Goal: Task Accomplishment & Management: Manage account settings

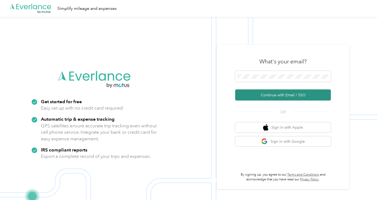
click at [285, 98] on button "Continue with Email / SSO" at bounding box center [283, 94] width 96 height 11
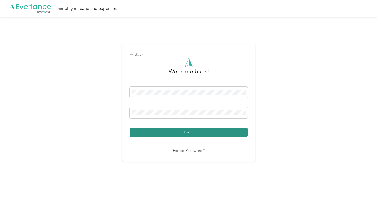
click at [198, 132] on button "Login" at bounding box center [189, 132] width 118 height 9
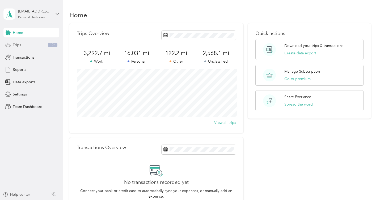
click at [31, 48] on div "Trips 124" at bounding box center [31, 45] width 56 height 10
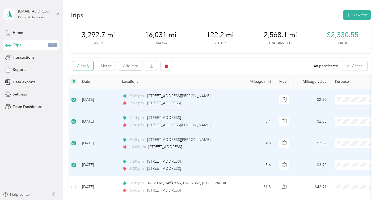
click at [83, 68] on button "Classify" at bounding box center [83, 65] width 20 height 9
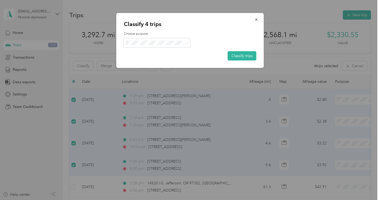
click at [149, 61] on span "Personal" at bounding box center [161, 61] width 49 height 6
click at [236, 55] on button "Classify trips" at bounding box center [242, 55] width 29 height 9
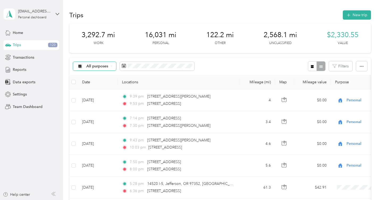
click at [105, 67] on span "All purposes" at bounding box center [97, 67] width 22 height 4
click at [100, 84] on span "Unclassified" at bounding box center [99, 85] width 26 height 6
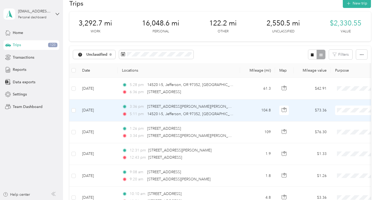
scroll to position [21, 0]
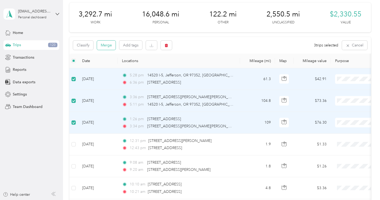
click at [107, 47] on button "Merge" at bounding box center [106, 45] width 19 height 9
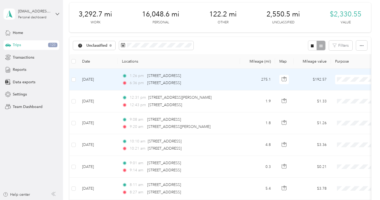
click at [331, 110] on ol "Work Personal Employee Consultant Other Charity Medical Moving Commute" at bounding box center [347, 121] width 66 height 74
click at [337, 110] on ol "Work Personal Employee Consultant Other Charity Medical Moving Commute" at bounding box center [347, 120] width 66 height 74
click at [335, 108] on li "Employee" at bounding box center [347, 105] width 66 height 9
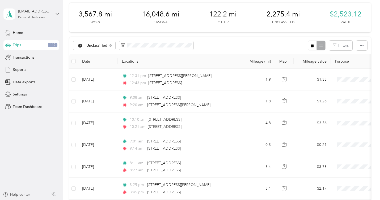
click at [236, 45] on div "Unclassified Filters" at bounding box center [219, 45] width 301 height 17
click at [104, 45] on span "Unclassified" at bounding box center [96, 46] width 21 height 4
click at [102, 92] on span "Employee" at bounding box center [100, 92] width 28 height 6
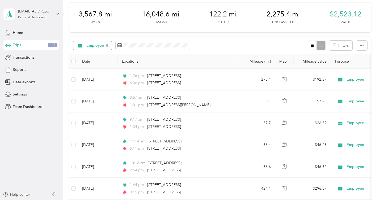
click at [93, 46] on span "Employee" at bounding box center [95, 46] width 18 height 4
click at [97, 65] on li "Unclassified" at bounding box center [93, 64] width 41 height 9
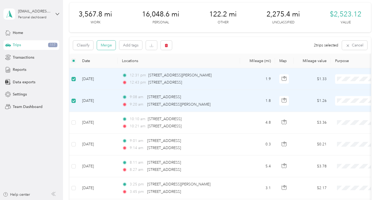
click at [108, 46] on button "Merge" at bounding box center [106, 45] width 19 height 9
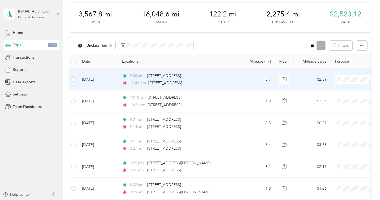
click at [338, 109] on li "Employee" at bounding box center [347, 105] width 66 height 9
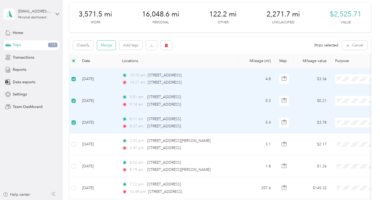
click at [109, 46] on button "Merge" at bounding box center [106, 45] width 19 height 9
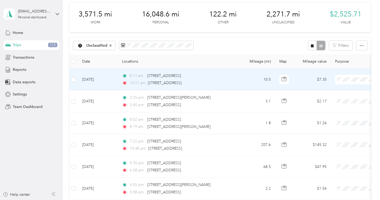
click at [335, 109] on li "Employee" at bounding box center [347, 108] width 66 height 9
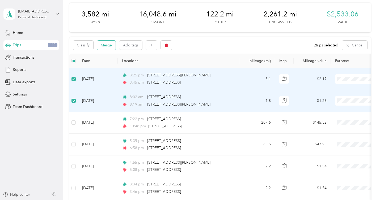
click at [109, 46] on button "Merge" at bounding box center [106, 45] width 19 height 9
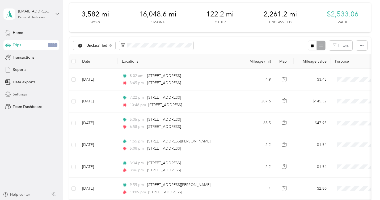
click at [25, 95] on span "Settings" at bounding box center [20, 95] width 14 height 6
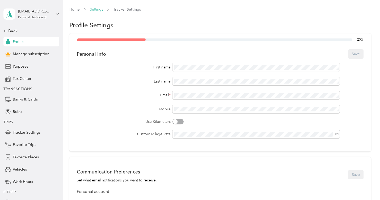
click at [99, 9] on link "Settings" at bounding box center [96, 9] width 13 height 5
click at [98, 10] on link "Settings" at bounding box center [96, 9] width 13 height 5
click at [76, 10] on link "Home" at bounding box center [74, 9] width 10 height 5
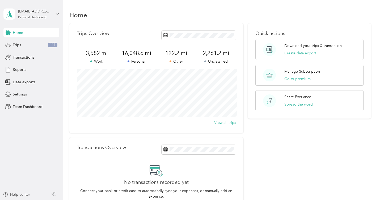
click at [21, 33] on span "Home" at bounding box center [18, 33] width 10 height 6
click at [20, 46] on span "Trips" at bounding box center [17, 45] width 8 height 6
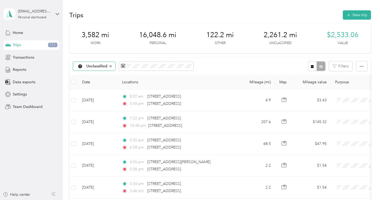
click at [108, 67] on div "Unclassified" at bounding box center [94, 66] width 42 height 9
click at [102, 75] on span "All purposes" at bounding box center [100, 76] width 28 height 6
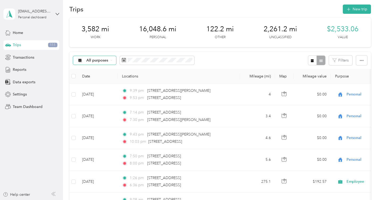
scroll to position [5, 0]
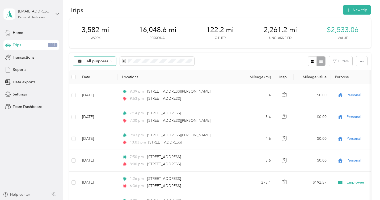
click at [102, 61] on span "All purposes" at bounding box center [97, 61] width 22 height 4
click at [99, 77] on span "Unclassified" at bounding box center [99, 78] width 26 height 6
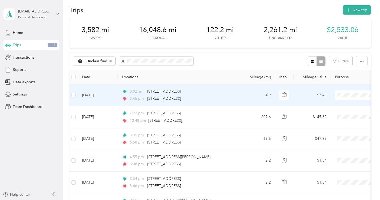
click at [330, 124] on span "Employee" at bounding box center [351, 122] width 49 height 6
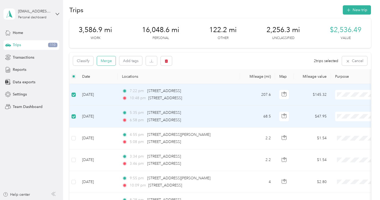
click at [110, 60] on button "Merge" at bounding box center [106, 60] width 19 height 9
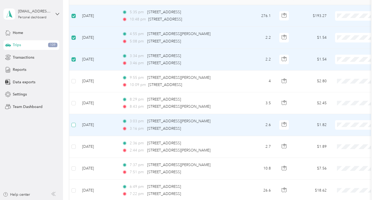
scroll to position [88, 0]
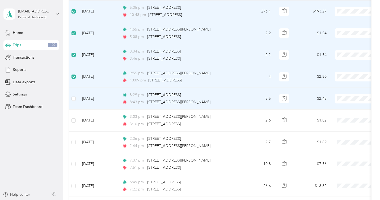
click at [76, 98] on td at bounding box center [73, 99] width 8 height 22
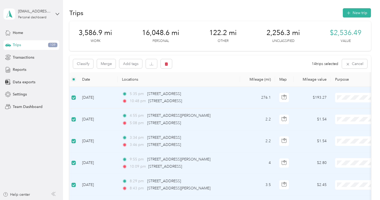
scroll to position [0, 0]
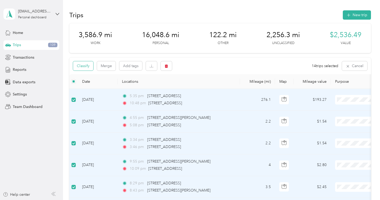
click at [86, 65] on button "Classify" at bounding box center [83, 65] width 20 height 9
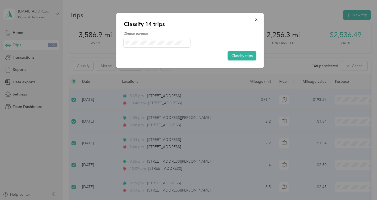
click at [155, 63] on li "Personal" at bounding box center [157, 60] width 66 height 9
click at [243, 55] on button "Classify trips" at bounding box center [242, 55] width 29 height 9
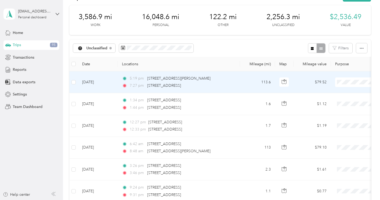
scroll to position [20, 0]
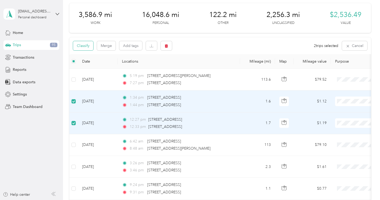
click at [85, 46] on button "Classify" at bounding box center [83, 45] width 20 height 9
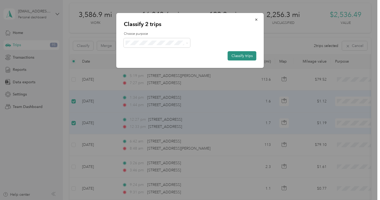
click at [243, 57] on button "Classify trips" at bounding box center [242, 55] width 29 height 9
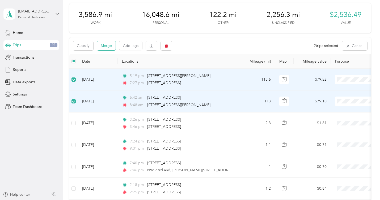
click at [109, 44] on button "Merge" at bounding box center [106, 45] width 19 height 9
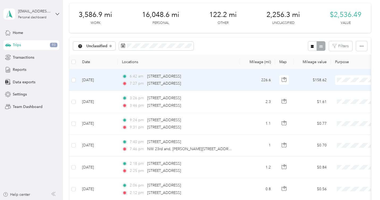
click at [338, 109] on li "Employee" at bounding box center [347, 108] width 66 height 9
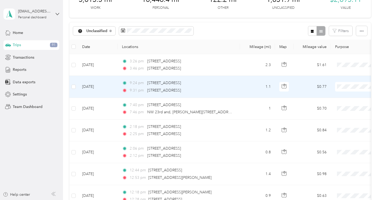
scroll to position [35, 0]
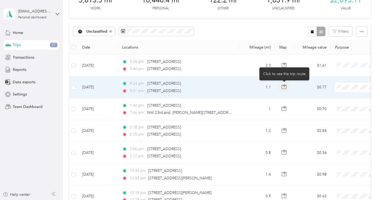
click at [284, 88] on icon "button" at bounding box center [283, 86] width 5 height 5
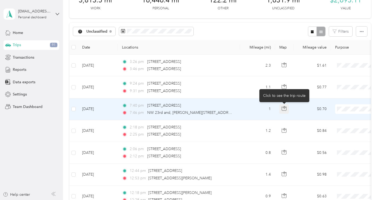
click at [286, 108] on icon "button" at bounding box center [284, 109] width 5 height 4
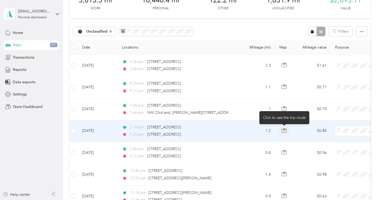
click at [284, 132] on icon "button" at bounding box center [283, 130] width 5 height 5
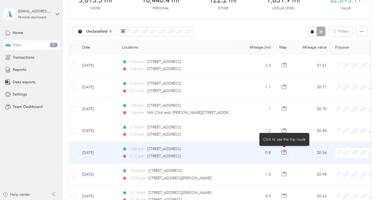
click at [285, 154] on icon "button" at bounding box center [283, 152] width 5 height 5
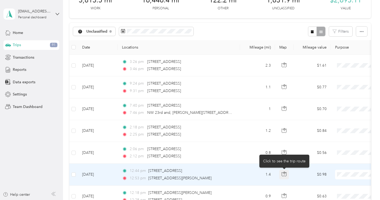
click at [285, 171] on button "button" at bounding box center [284, 175] width 10 height 10
click at [296, 175] on td "$0.98" at bounding box center [311, 175] width 37 height 22
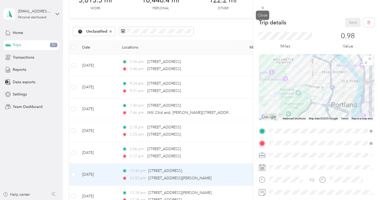
click at [261, 9] on icon at bounding box center [262, 8] width 5 height 5
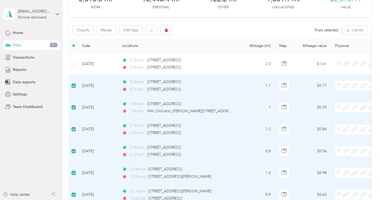
scroll to position [32, 0]
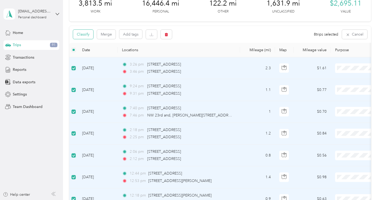
click at [83, 35] on button "Classify" at bounding box center [83, 34] width 20 height 9
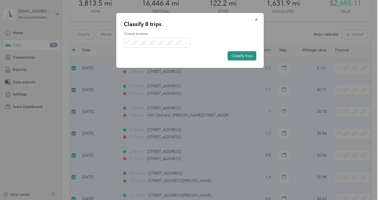
click at [243, 56] on button "Classify trips" at bounding box center [242, 55] width 29 height 9
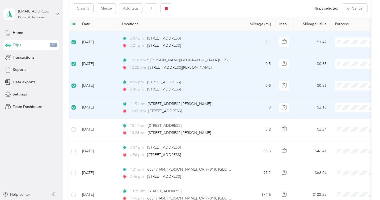
scroll to position [58, 0]
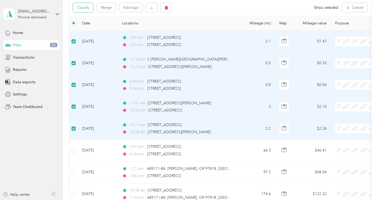
click at [84, 7] on button "Classify" at bounding box center [83, 7] width 20 height 9
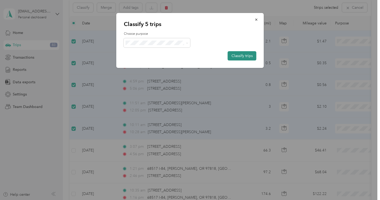
click at [235, 54] on button "Classify trips" at bounding box center [242, 55] width 29 height 9
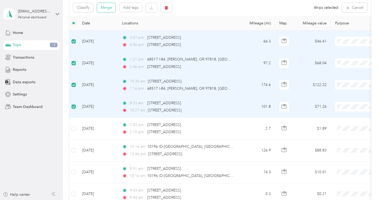
click at [108, 8] on button "Merge" at bounding box center [106, 7] width 19 height 9
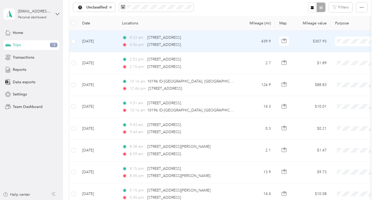
click at [333, 67] on span "Employee" at bounding box center [351, 69] width 49 height 6
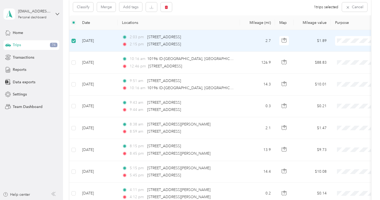
scroll to position [58, 0]
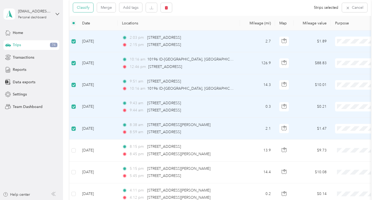
click at [85, 5] on button "Classify" at bounding box center [83, 7] width 20 height 9
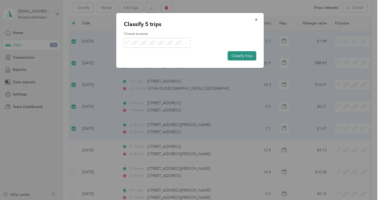
click at [240, 55] on button "Classify trips" at bounding box center [242, 55] width 29 height 9
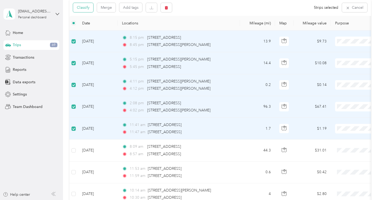
click at [83, 7] on button "Classify" at bounding box center [83, 7] width 20 height 9
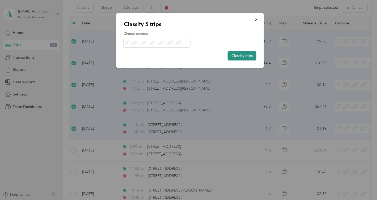
click at [239, 54] on button "Classify trips" at bounding box center [242, 55] width 29 height 9
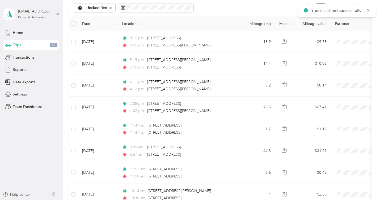
scroll to position [59, 0]
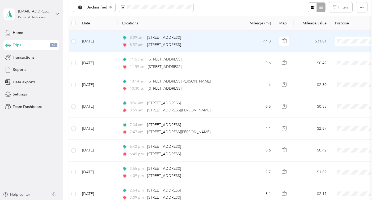
click at [337, 71] on li "Employee" at bounding box center [347, 69] width 66 height 9
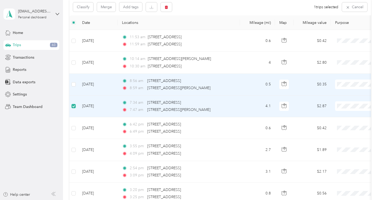
scroll to position [58, 0]
click at [109, 9] on button "Merge" at bounding box center [106, 7] width 19 height 9
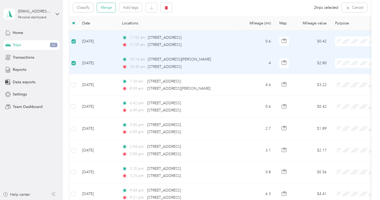
click at [110, 8] on button "Merge" at bounding box center [106, 7] width 19 height 9
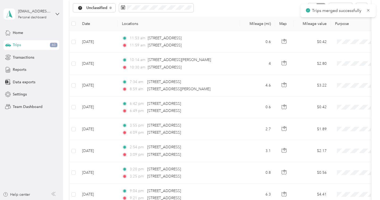
scroll to position [59, 0]
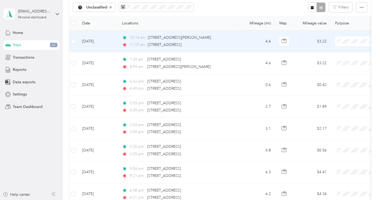
click at [345, 67] on span "Employee" at bounding box center [351, 70] width 49 height 6
click at [339, 70] on li "Employee" at bounding box center [347, 69] width 66 height 9
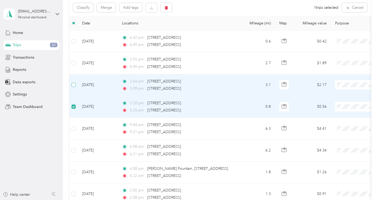
scroll to position [58, 0]
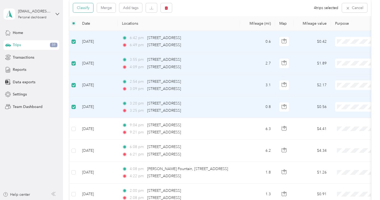
click at [83, 8] on button "Classify" at bounding box center [83, 7] width 20 height 9
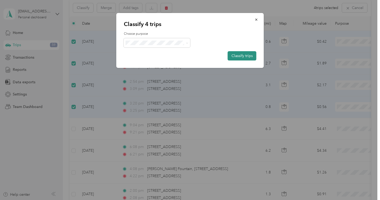
click at [243, 53] on button "Classify trips" at bounding box center [242, 55] width 29 height 9
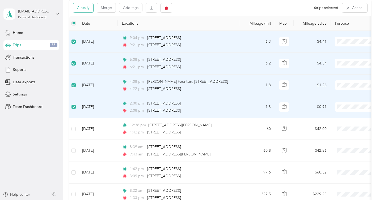
click at [87, 10] on button "Classify" at bounding box center [83, 7] width 20 height 9
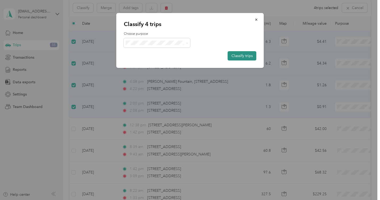
click at [241, 55] on button "Classify trips" at bounding box center [242, 55] width 29 height 9
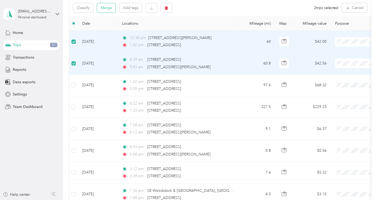
click at [112, 8] on button "Merge" at bounding box center [106, 7] width 19 height 9
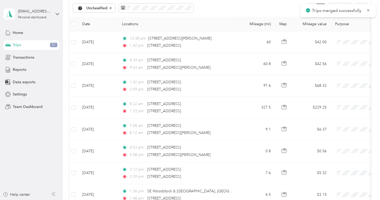
scroll to position [59, 0]
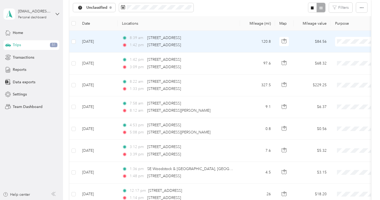
click at [334, 70] on span "Employee" at bounding box center [351, 69] width 49 height 6
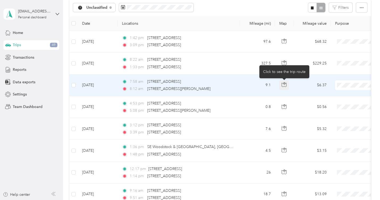
click at [285, 85] on icon "button" at bounding box center [283, 84] width 5 height 5
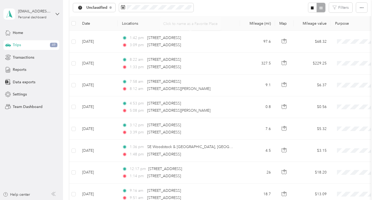
click at [219, 15] on div "Unclassified Filters" at bounding box center [219, 7] width 301 height 17
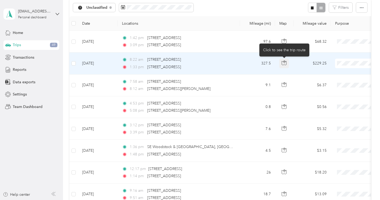
click at [283, 65] on icon "button" at bounding box center [283, 63] width 5 height 5
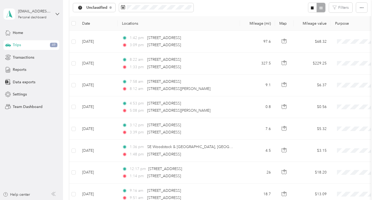
click at [212, 14] on div "Unclassified Filters" at bounding box center [219, 7] width 301 height 17
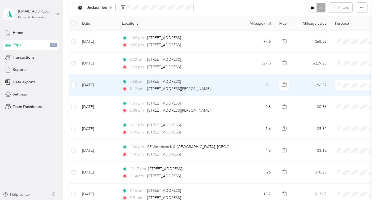
scroll to position [58, 0]
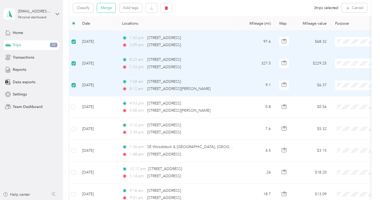
click at [109, 8] on button "Merge" at bounding box center [106, 7] width 19 height 9
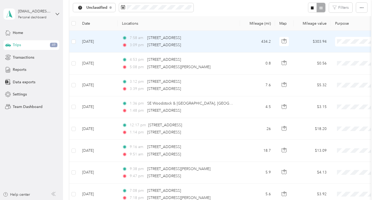
click at [339, 71] on li "Employee" at bounding box center [347, 70] width 66 height 9
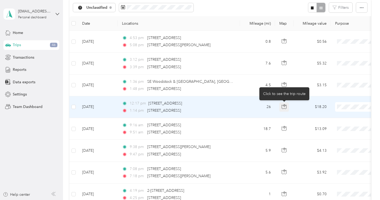
click at [284, 106] on icon "button" at bounding box center [284, 105] width 2 height 3
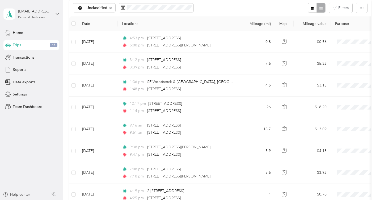
click at [228, 11] on div "Unclassified Filters" at bounding box center [219, 7] width 301 height 17
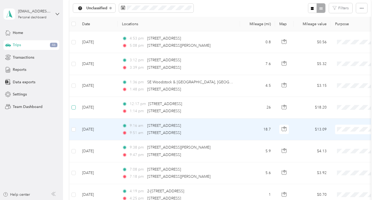
scroll to position [58, 0]
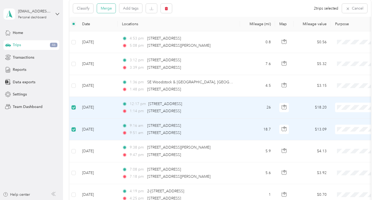
click at [107, 8] on button "Merge" at bounding box center [106, 8] width 19 height 9
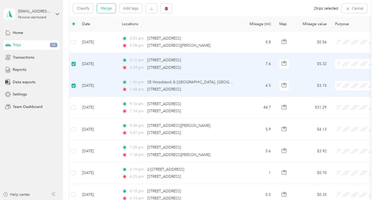
click at [109, 11] on button "Merge" at bounding box center [106, 8] width 19 height 9
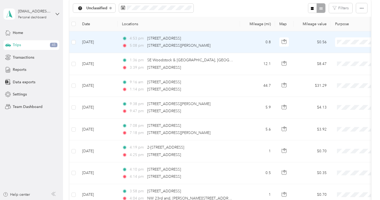
click at [344, 60] on span "Personal" at bounding box center [351, 61] width 49 height 6
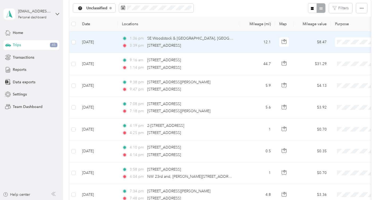
click at [337, 69] on span "Employee" at bounding box center [351, 71] width 49 height 6
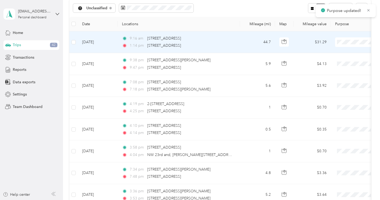
click at [345, 72] on li "Employee" at bounding box center [347, 70] width 66 height 9
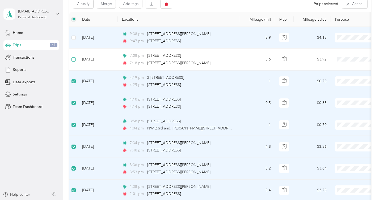
scroll to position [61, 0]
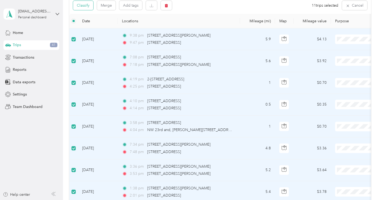
click at [84, 5] on button "Classify" at bounding box center [83, 5] width 20 height 9
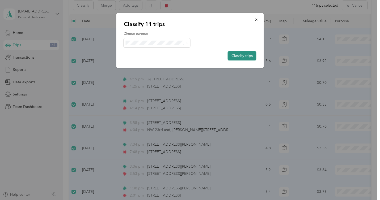
click at [242, 54] on button "Classify trips" at bounding box center [242, 55] width 29 height 9
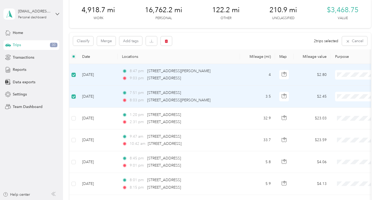
scroll to position [23, 0]
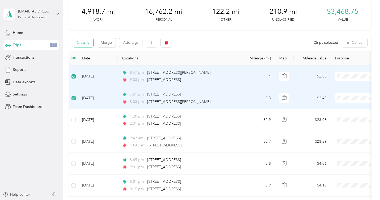
click at [84, 42] on button "Classify" at bounding box center [83, 42] width 20 height 9
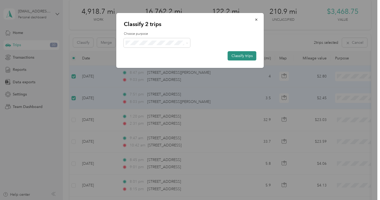
click at [240, 57] on button "Classify trips" at bounding box center [242, 55] width 29 height 9
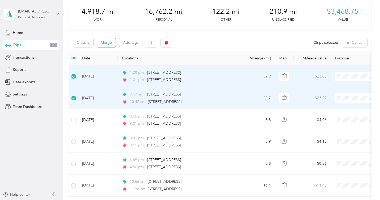
click at [105, 46] on button "Merge" at bounding box center [106, 42] width 19 height 9
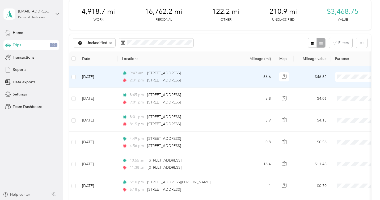
click at [339, 106] on li "Employee" at bounding box center [347, 105] width 66 height 9
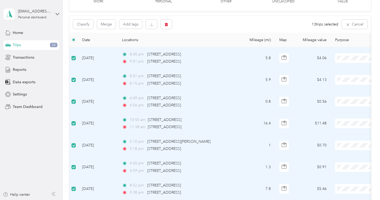
scroll to position [0, 0]
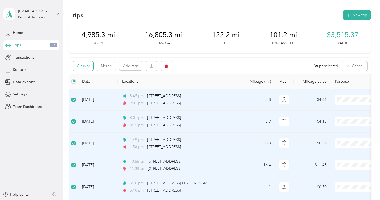
click at [89, 66] on button "Classify" at bounding box center [83, 65] width 20 height 9
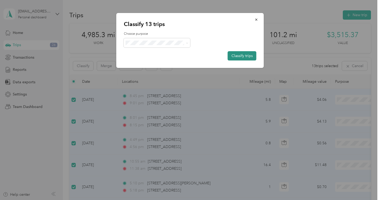
click at [236, 57] on button "Classify trips" at bounding box center [242, 55] width 29 height 9
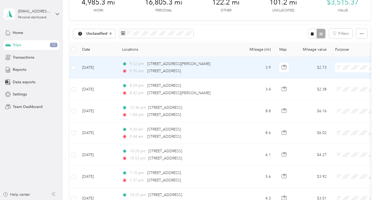
scroll to position [33, 0]
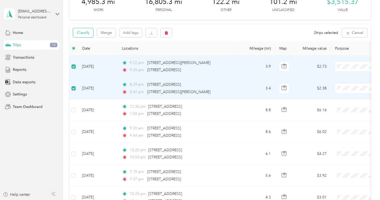
click at [87, 35] on button "Classify" at bounding box center [83, 32] width 20 height 9
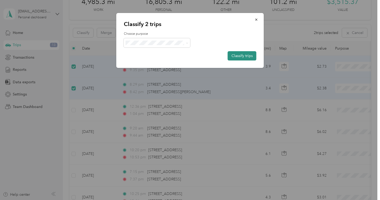
click at [247, 55] on button "Classify trips" at bounding box center [242, 55] width 29 height 9
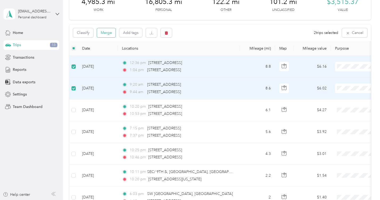
click at [106, 34] on button "Merge" at bounding box center [106, 32] width 19 height 9
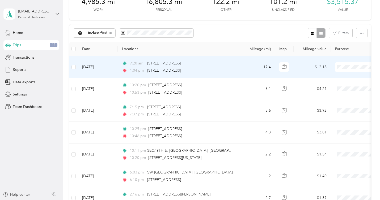
click at [339, 97] on li "Employee" at bounding box center [347, 95] width 66 height 9
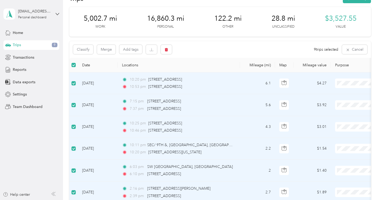
scroll to position [0, 0]
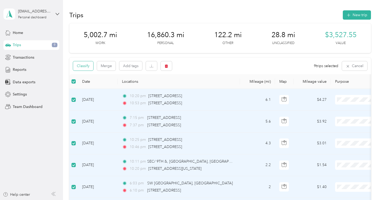
click at [87, 66] on button "Classify" at bounding box center [83, 65] width 20 height 9
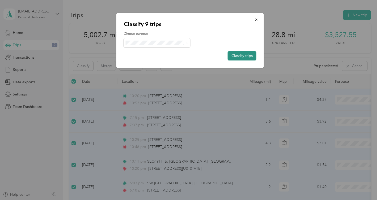
click at [234, 57] on button "Classify trips" at bounding box center [242, 55] width 29 height 9
